Goal: Entertainment & Leisure: Browse casually

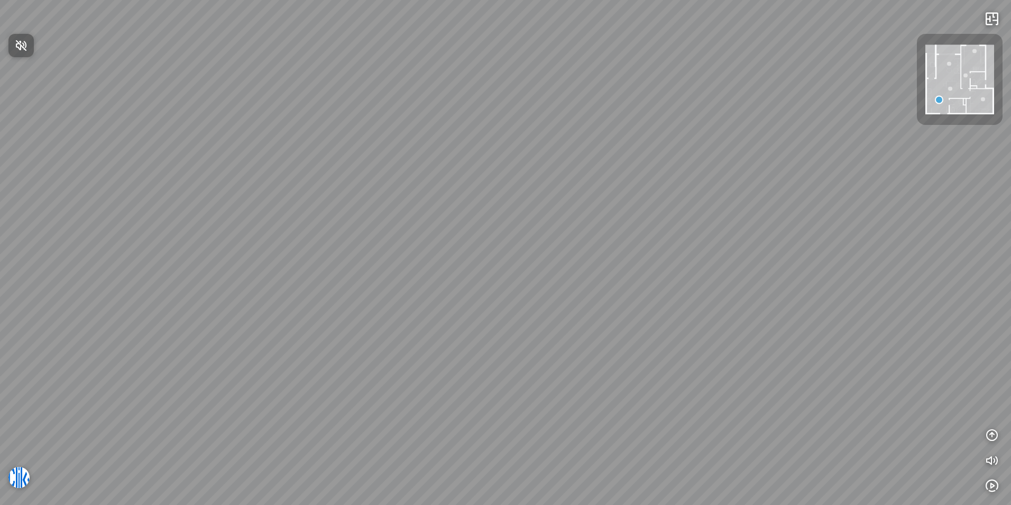
drag, startPoint x: 579, startPoint y: 214, endPoint x: 328, endPoint y: 170, distance: 255.0
click at [328, 171] on div at bounding box center [505, 252] width 1011 height 505
drag, startPoint x: 606, startPoint y: 278, endPoint x: 376, endPoint y: 233, distance: 234.3
click at [377, 233] on div at bounding box center [505, 252] width 1011 height 505
